Goal: Communication & Community: Answer question/provide support

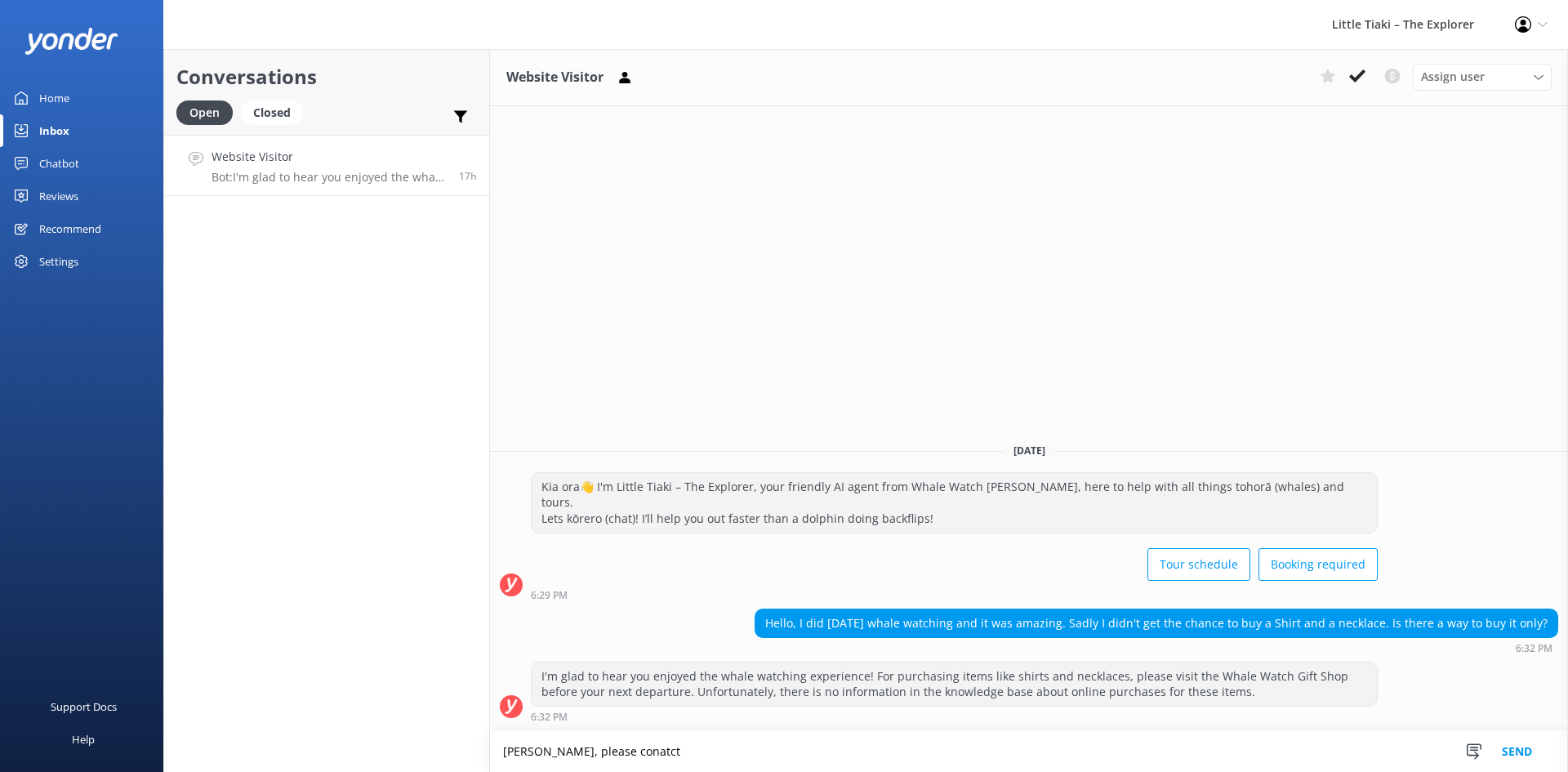
drag, startPoint x: 641, startPoint y: 746, endPoint x: 323, endPoint y: 748, distance: 318.0
click at [323, 748] on div "Conversations Open Closed Important Converted Assigned to me Unassigned Website…" at bounding box center [866, 410] width 1405 height 723
click at [1362, 79] on icon at bounding box center [1357, 76] width 16 height 16
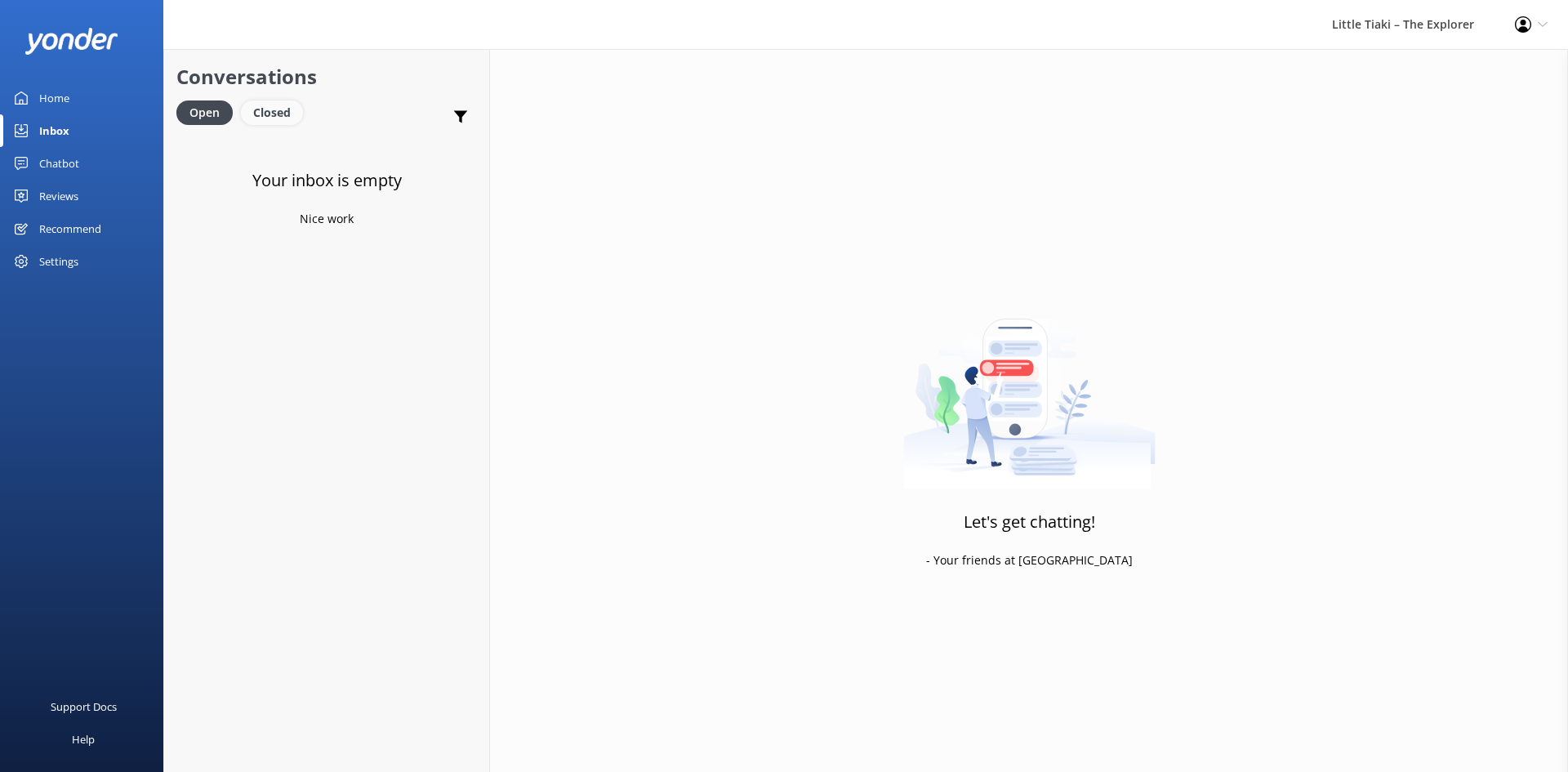
click at [279, 119] on div "Closed" at bounding box center [271, 112] width 62 height 24
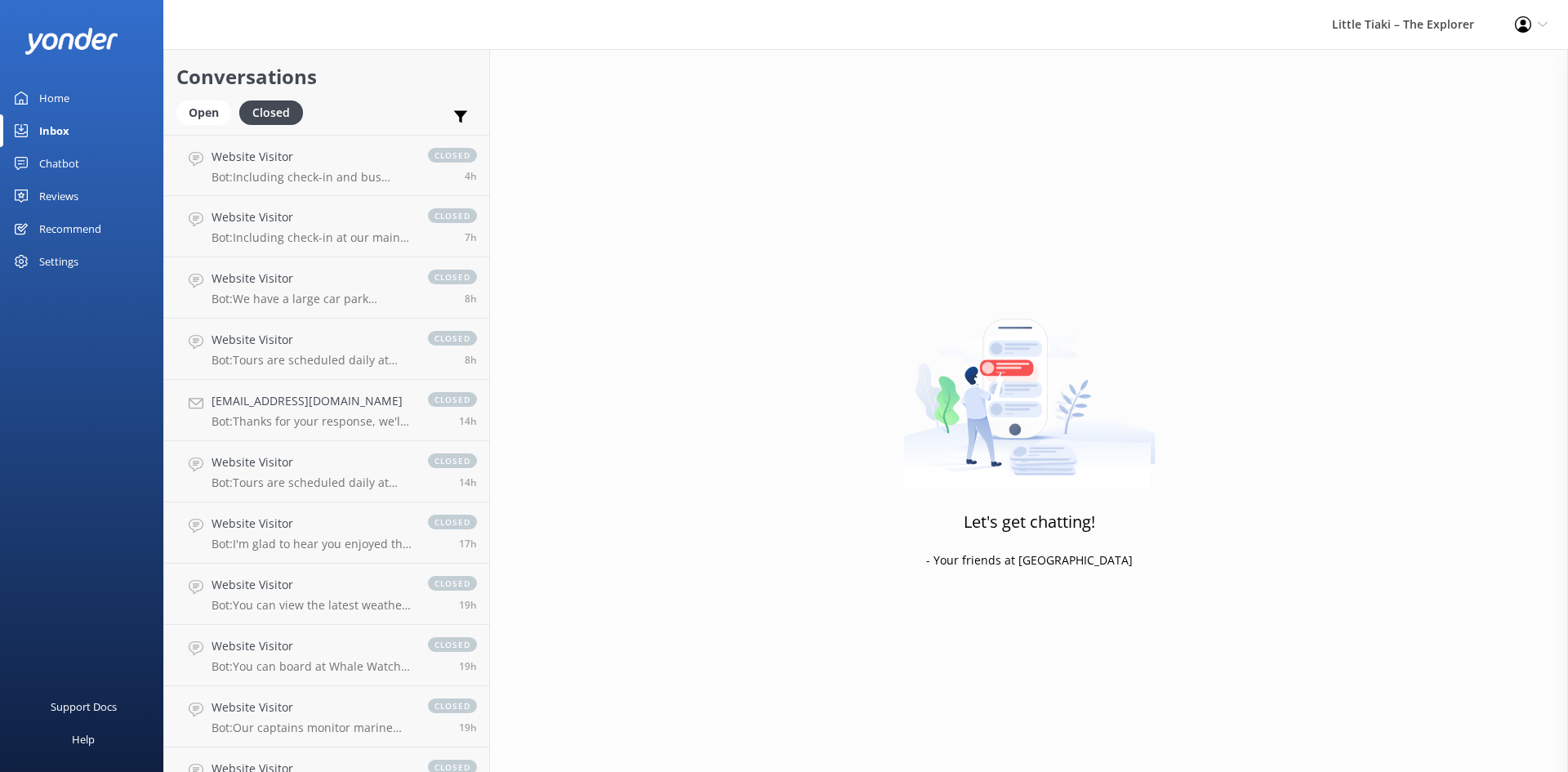
click at [319, 181] on p "Bot: Including check-in and bus transfers, the whale watching tour lasts 3 hour…" at bounding box center [311, 177] width 200 height 14
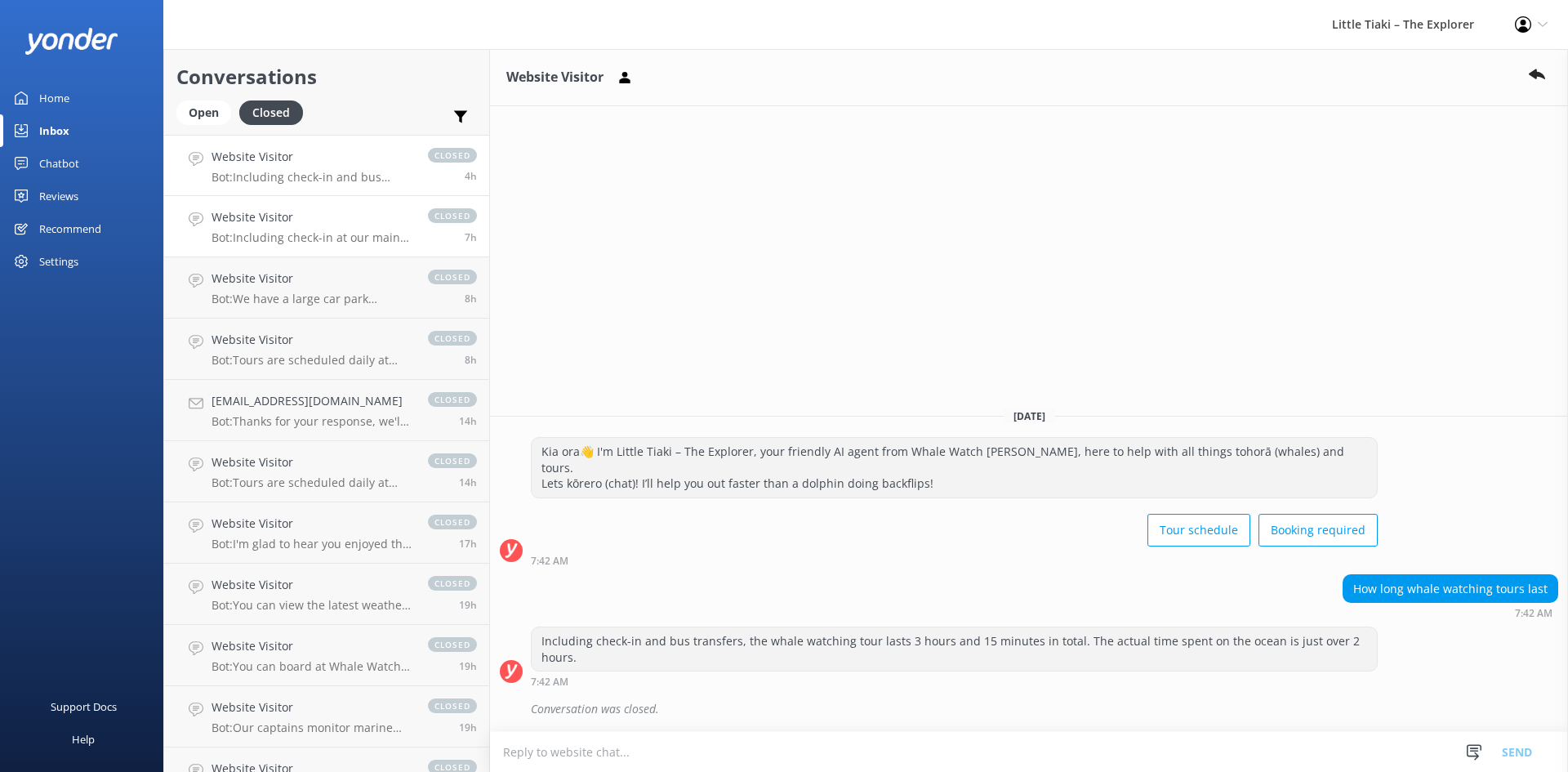
click at [317, 236] on p "Bot: Including check-in at our main office and bus transfers to and from our ma…" at bounding box center [311, 238] width 200 height 14
click at [313, 272] on h4 "Website Visitor" at bounding box center [311, 279] width 200 height 18
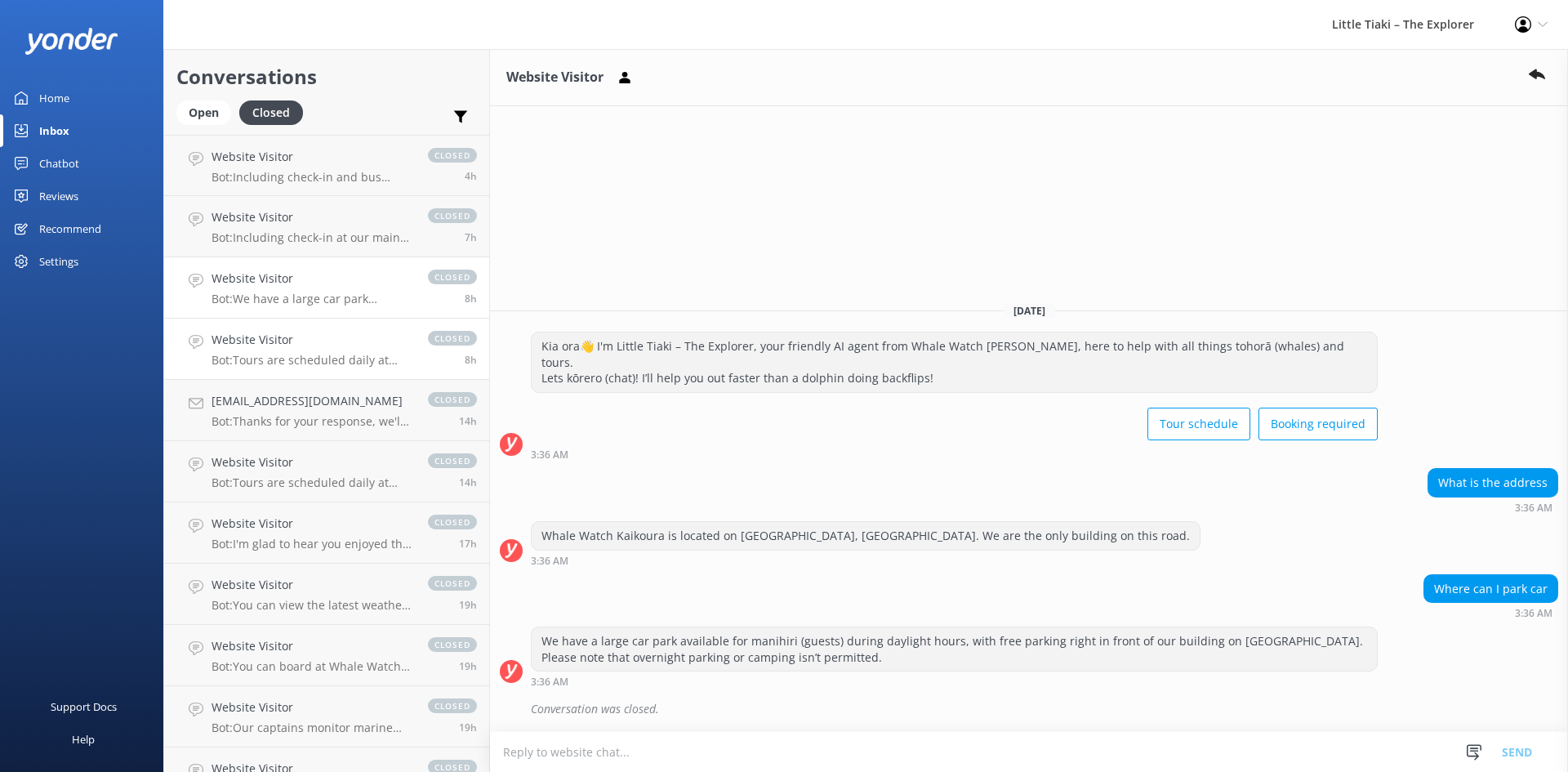
click at [311, 335] on h4 "Website Visitor" at bounding box center [311, 340] width 200 height 18
